Goal: Check status: Check status

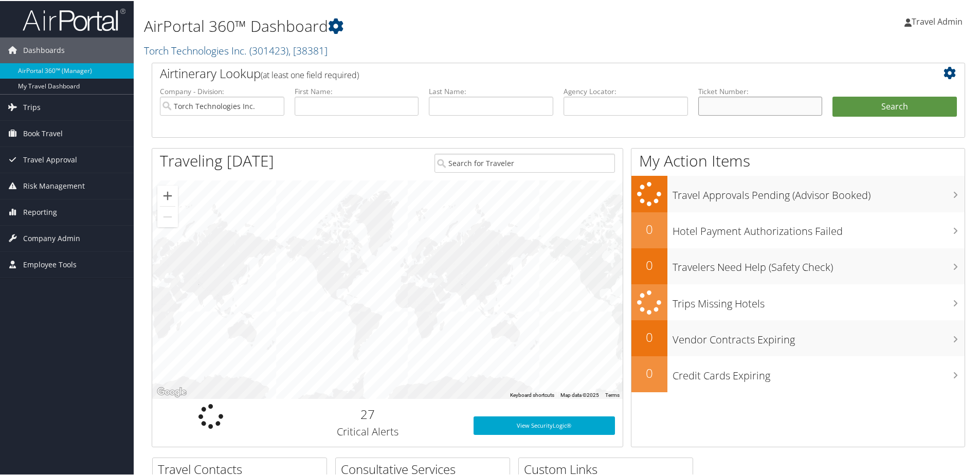
click at [760, 107] on input "text" at bounding box center [760, 105] width 124 height 19
click at [719, 114] on input "text" at bounding box center [760, 105] width 124 height 19
type input "0067310617782"
click at [833, 96] on button "Search" at bounding box center [895, 106] width 124 height 21
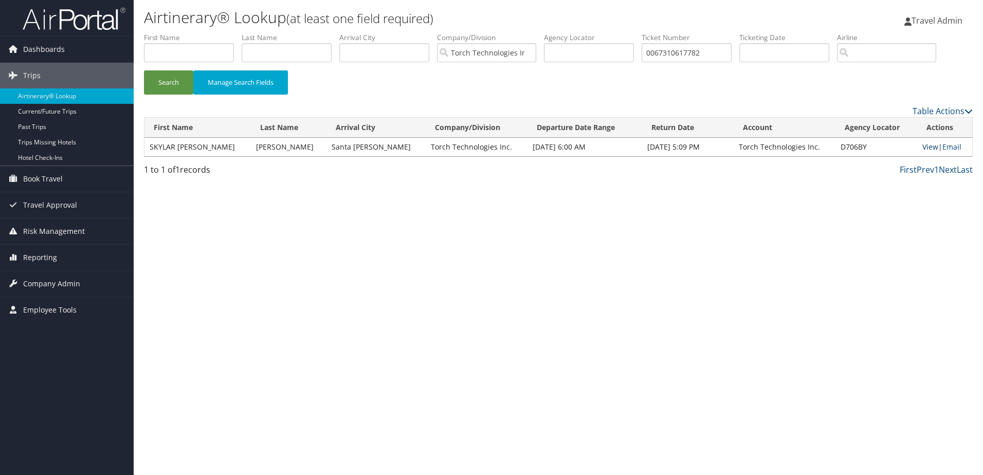
click at [923, 145] on link "View" at bounding box center [931, 147] width 16 height 10
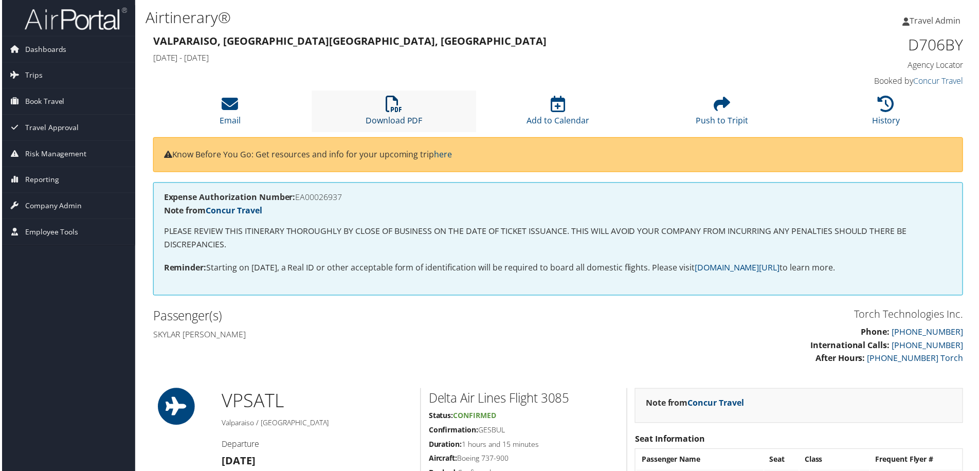
click at [397, 113] on icon at bounding box center [394, 104] width 16 height 16
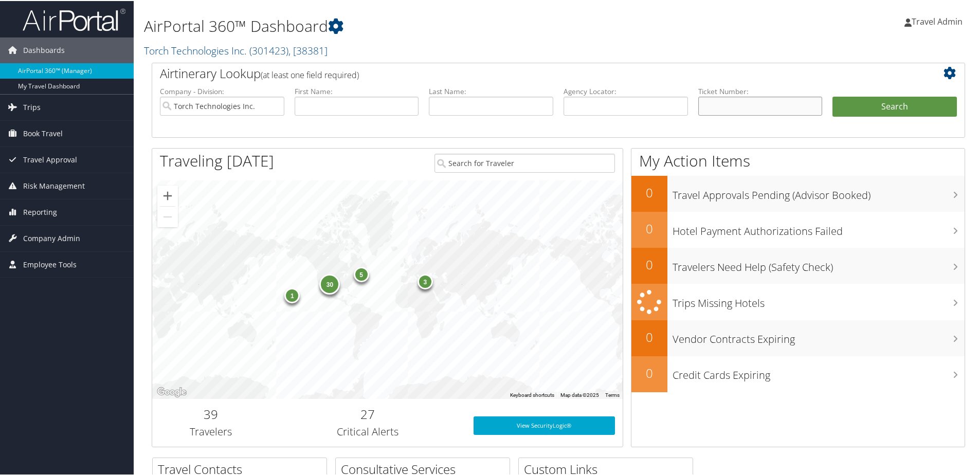
click at [735, 106] on input "text" at bounding box center [760, 105] width 124 height 19
type input "0067310881492"
click at [833, 96] on button "Search" at bounding box center [895, 106] width 124 height 21
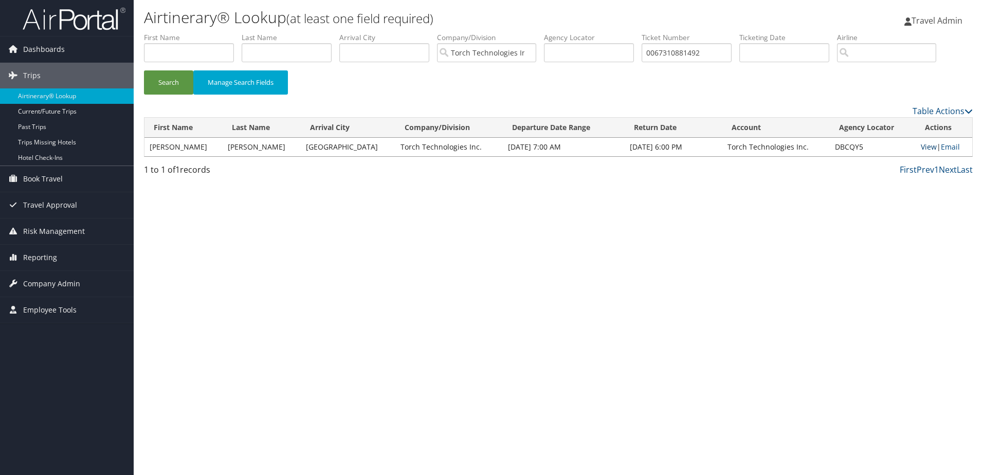
click at [923, 150] on link "View" at bounding box center [929, 147] width 16 height 10
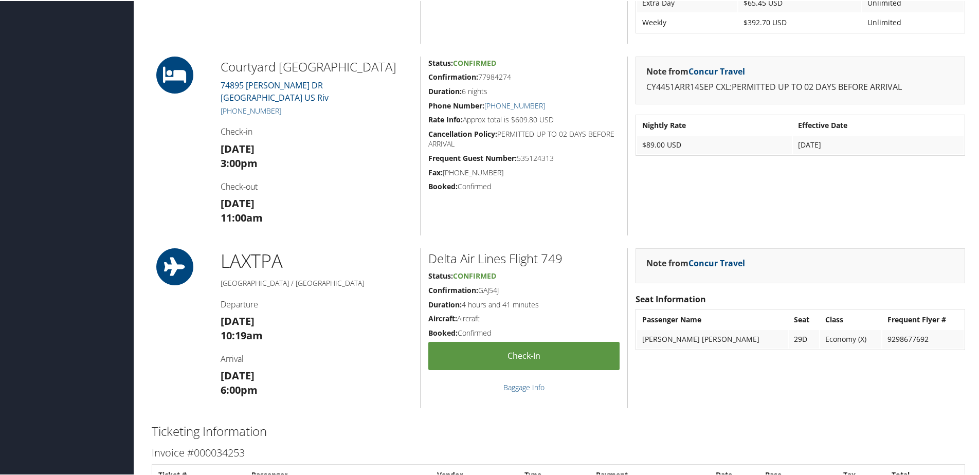
scroll to position [1126, 0]
